Goal: Information Seeking & Learning: Compare options

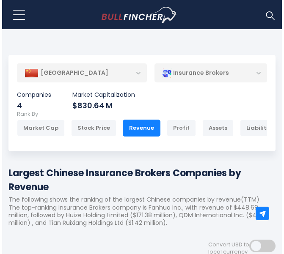
scroll to position [11, 0]
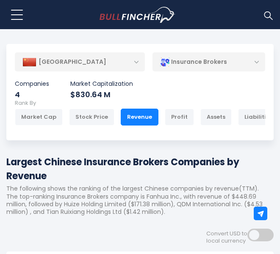
click at [25, 87] on p "Companies" at bounding box center [32, 84] width 34 height 8
click at [22, 93] on div "4" at bounding box center [32, 95] width 34 height 10
click at [26, 102] on p "Rank By" at bounding box center [140, 103] width 250 height 7
drag, startPoint x: 26, startPoint y: 102, endPoint x: 37, endPoint y: 130, distance: 30.0
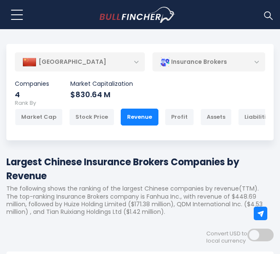
click at [37, 130] on div "Rank By Market Cap Stock Price Revenue Profit Assets Liabilities Employees" at bounding box center [140, 116] width 250 height 33
click at [47, 115] on div "Market Cap" at bounding box center [39, 117] width 48 height 17
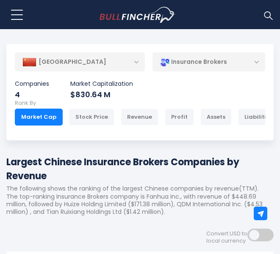
click at [19, 16] on button at bounding box center [16, 14] width 21 height 21
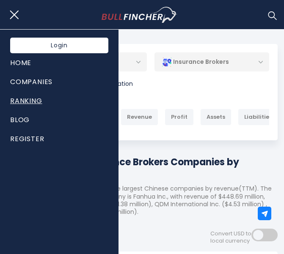
click at [40, 99] on link "Ranking" at bounding box center [59, 100] width 98 height 19
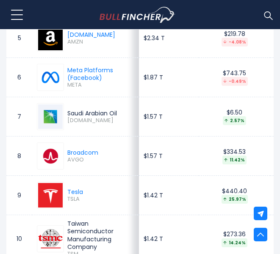
scroll to position [632, 0]
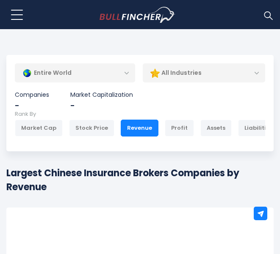
click at [129, 74] on div "Entire World" at bounding box center [75, 72] width 120 height 19
